Goal: Find specific page/section: Locate a particular part of the current website

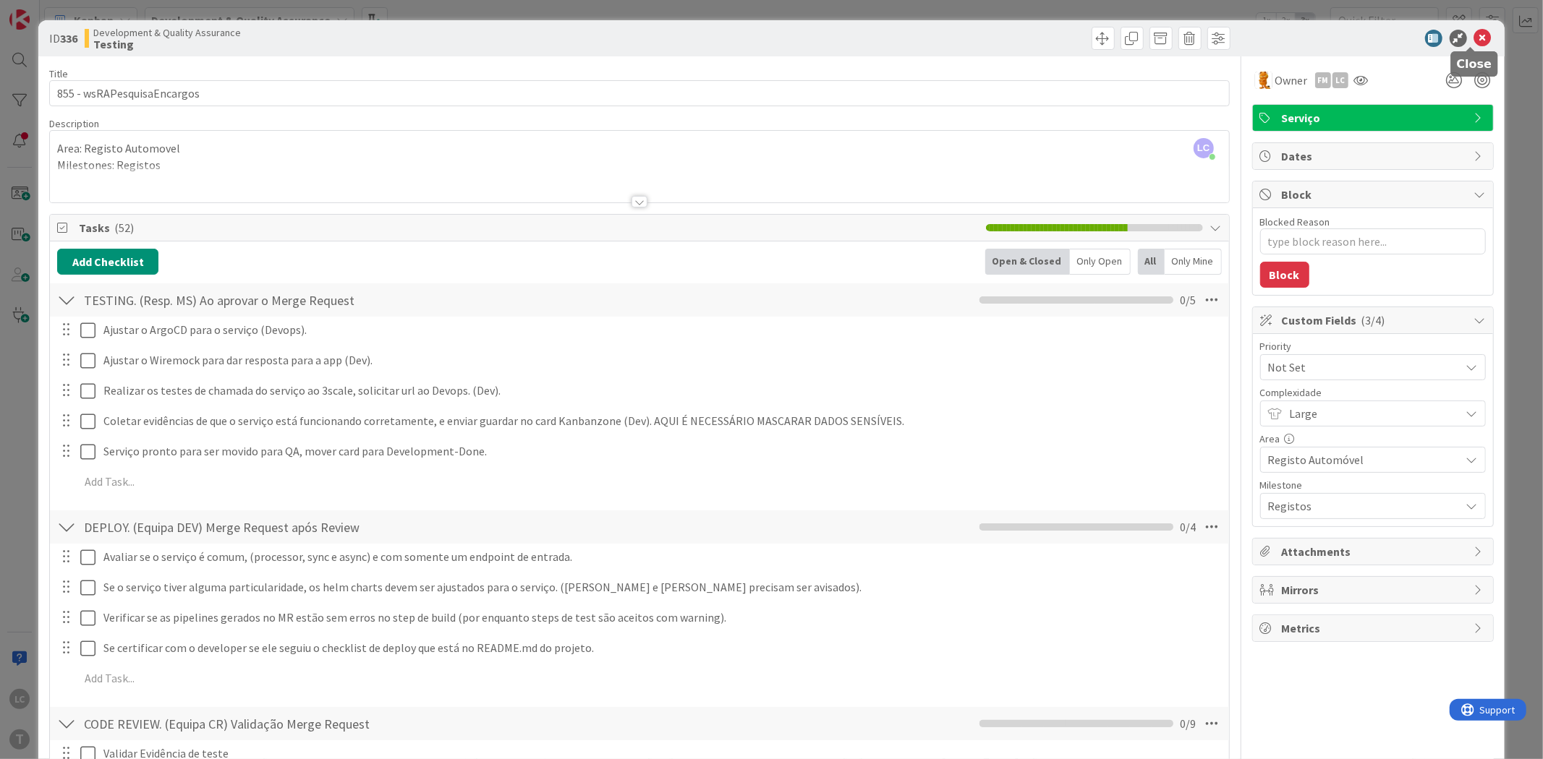
click at [1477, 35] on icon at bounding box center [1482, 38] width 17 height 17
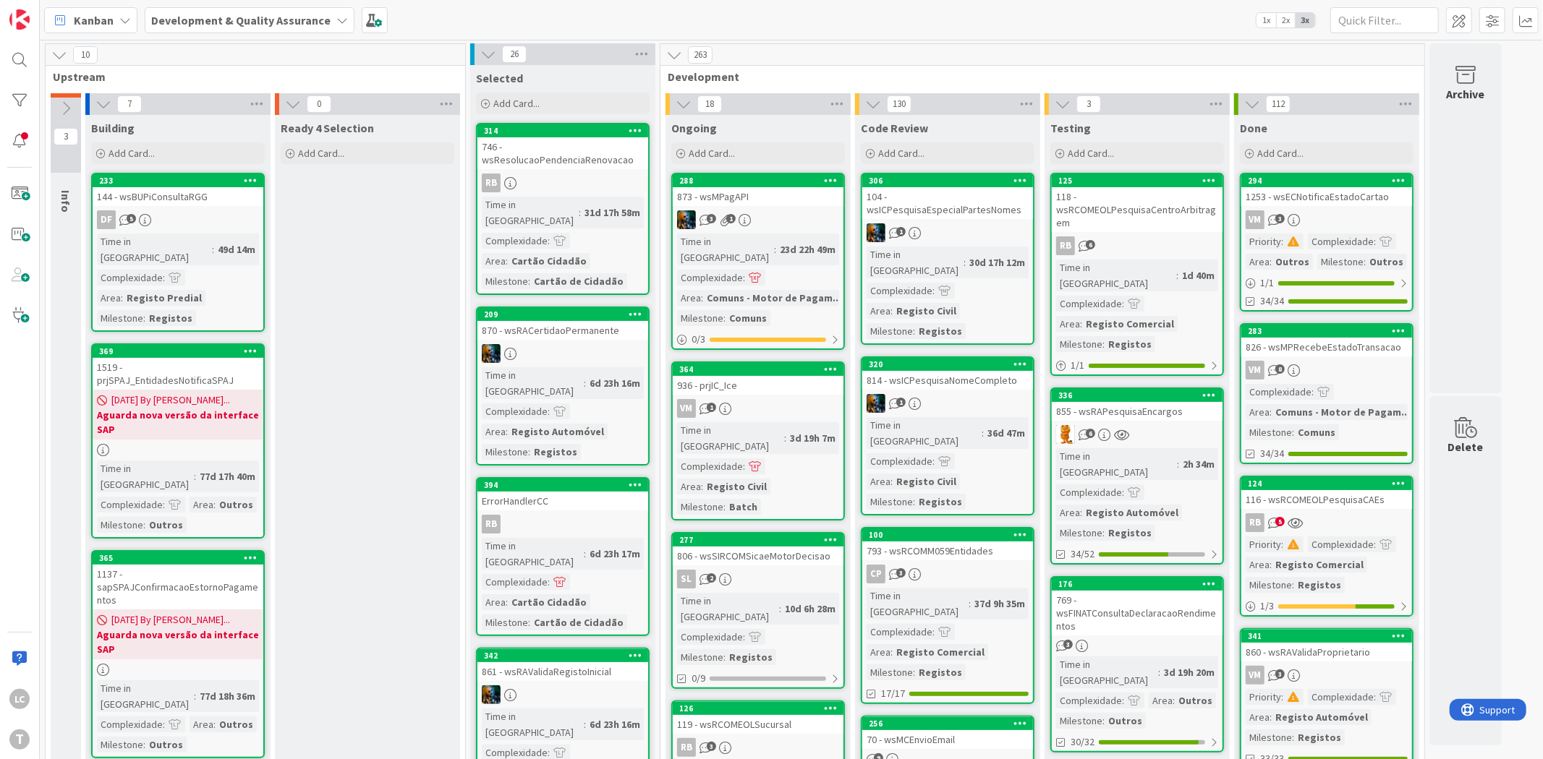
click at [1260, 73] on span "Development" at bounding box center [1037, 76] width 738 height 14
click at [13, 62] on div at bounding box center [19, 60] width 29 height 29
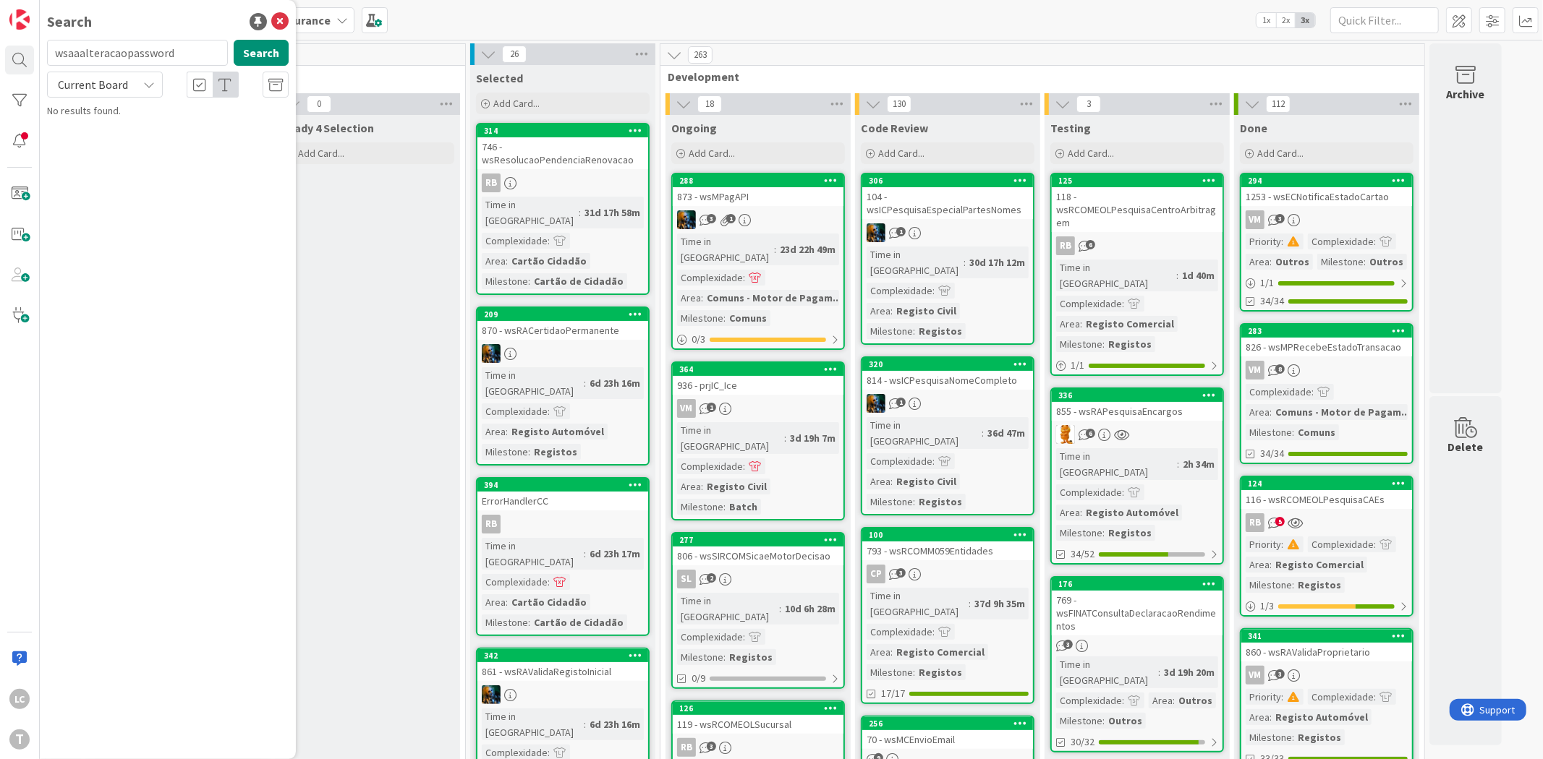
click at [56, 54] on input "wsaaalteracaopassword" at bounding box center [137, 53] width 181 height 26
click at [198, 46] on input "wsaaalteracaopassword" at bounding box center [137, 53] width 181 height 26
type input "wsaaalteracaopassword"
